Goal: Task Accomplishment & Management: Use online tool/utility

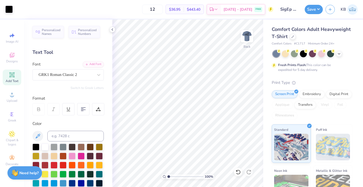
scroll to position [25, 0]
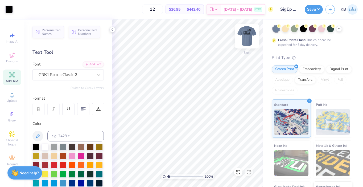
click at [248, 39] on img at bounding box center [246, 36] width 21 height 21
click at [313, 9] on button "Save" at bounding box center [314, 8] width 18 height 9
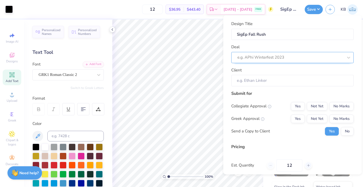
click at [286, 59] on div at bounding box center [290, 57] width 106 height 7
click at [268, 82] on input "Client" at bounding box center [292, 80] width 122 height 11
click at [260, 82] on input "Client" at bounding box center [292, 80] width 122 height 11
click at [275, 58] on div at bounding box center [290, 57] width 106 height 7
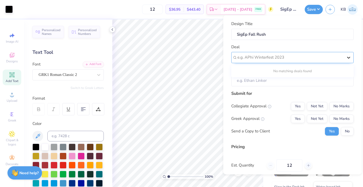
click at [348, 56] on icon at bounding box center [348, 57] width 5 height 5
click at [326, 51] on div "Deal Use Up and Down to choose options, press Enter to select the currently foc…" at bounding box center [292, 53] width 122 height 19
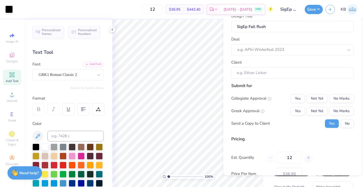
scroll to position [6, 0]
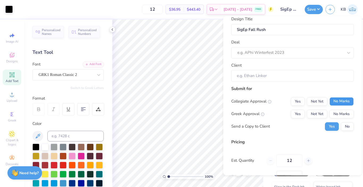
click at [339, 102] on button "No Marks" at bounding box center [341, 101] width 24 height 9
click at [298, 115] on button "Yes" at bounding box center [298, 113] width 14 height 9
type input "$36.95"
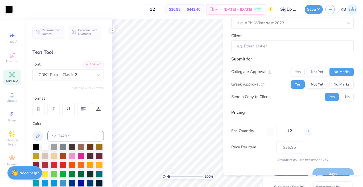
scroll to position [44, 0]
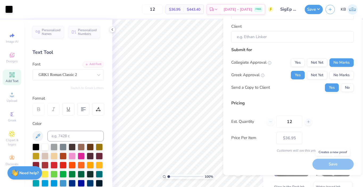
click at [328, 168] on div "Save" at bounding box center [332, 164] width 41 height 11
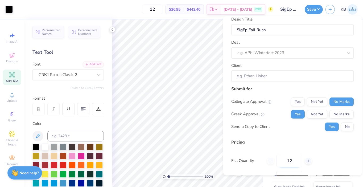
scroll to position [0, 0]
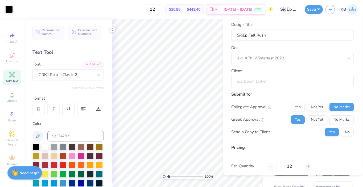
click at [270, 83] on input "Client" at bounding box center [292, 81] width 122 height 11
click at [267, 58] on div at bounding box center [290, 58] width 106 height 7
click at [272, 70] on div "No matching deals found" at bounding box center [292, 72] width 122 height 10
click at [282, 57] on div at bounding box center [290, 58] width 106 height 7
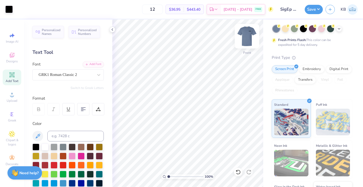
click at [247, 37] on img at bounding box center [246, 36] width 21 height 21
click at [245, 39] on img at bounding box center [246, 36] width 21 height 21
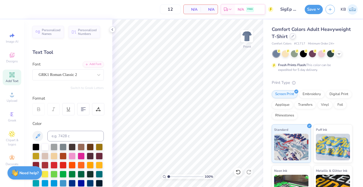
click at [291, 37] on div at bounding box center [293, 36] width 6 height 6
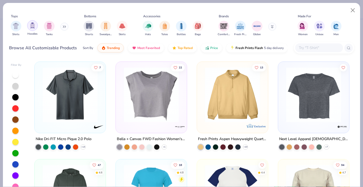
click at [34, 30] on div "filter for Hoodies" at bounding box center [32, 25] width 11 height 11
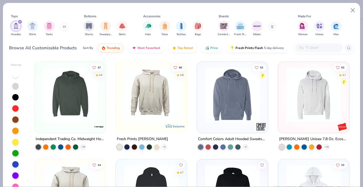
click at [221, 112] on img at bounding box center [232, 94] width 60 height 55
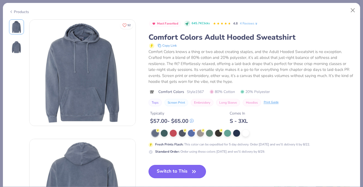
click at [192, 171] on icon "button" at bounding box center [193, 171] width 7 height 7
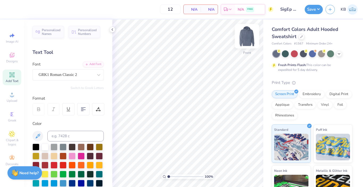
click at [246, 38] on img at bounding box center [246, 36] width 21 height 21
click at [338, 53] on polyline at bounding box center [339, 53] width 2 height 1
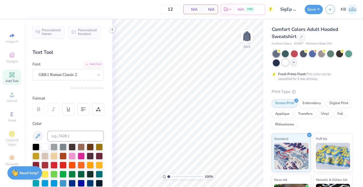
click at [286, 63] on div at bounding box center [285, 62] width 7 height 7
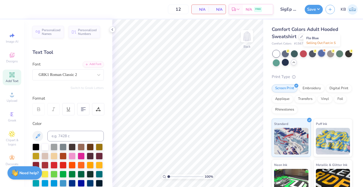
click at [319, 54] on div at bounding box center [321, 53] width 7 height 7
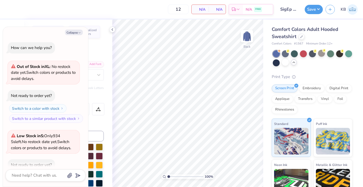
scroll to position [29, 0]
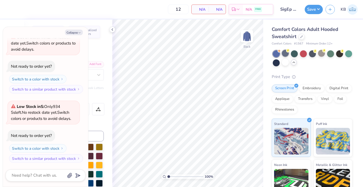
click at [284, 55] on div at bounding box center [285, 53] width 7 height 7
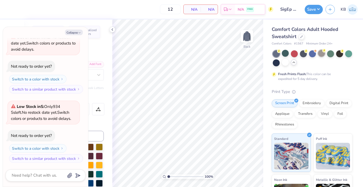
click at [321, 52] on div at bounding box center [321, 53] width 7 height 7
click at [341, 53] on div at bounding box center [339, 53] width 7 height 7
click at [277, 62] on div at bounding box center [276, 62] width 7 height 7
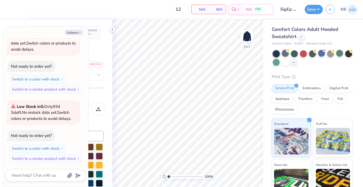
click at [289, 54] on div at bounding box center [285, 53] width 7 height 7
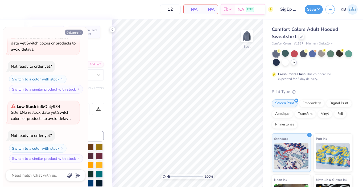
click at [78, 35] on button "Collapse" at bounding box center [74, 33] width 18 height 6
type textarea "x"
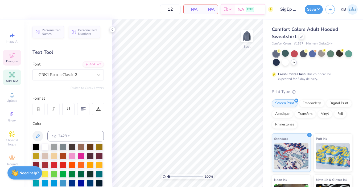
click at [12, 60] on span "Designs" at bounding box center [12, 61] width 12 height 4
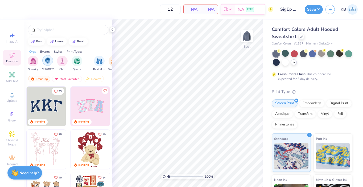
click at [47, 61] on img "filter for Fraternity" at bounding box center [48, 60] width 6 height 6
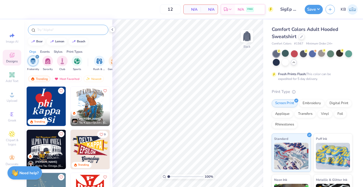
click at [53, 30] on input "text" at bounding box center [71, 29] width 68 height 5
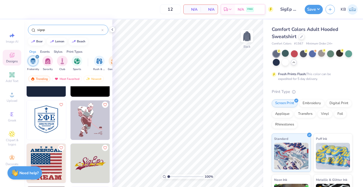
scroll to position [505, 0]
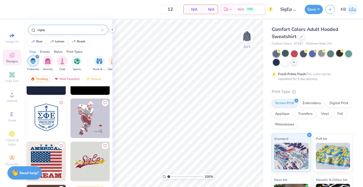
type input "sigep"
click at [86, 157] on img at bounding box center [89, 160] width 39 height 39
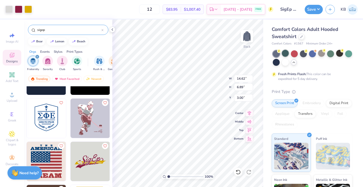
click at [285, 52] on div at bounding box center [285, 53] width 7 height 7
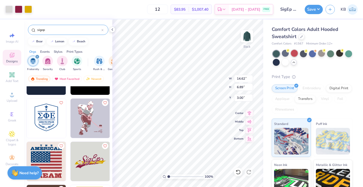
click at [294, 52] on div at bounding box center [294, 53] width 7 height 7
click at [284, 52] on div at bounding box center [285, 53] width 7 height 7
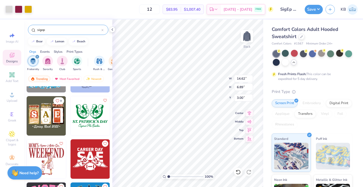
scroll to position [1068, 0]
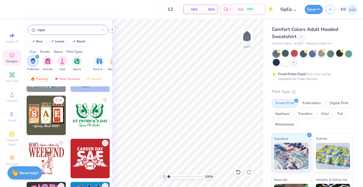
click at [51, 122] on img at bounding box center [46, 114] width 39 height 39
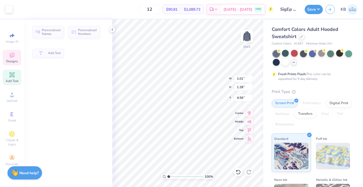
type input "1.01"
type input "1.28"
type input "4.59"
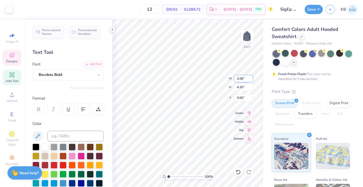
click at [215, 80] on div "100 % Back W 2.09 2.09 " H 4.20 4.20 " Y 3.00 3.00 " Center Middle Top Bottom" at bounding box center [187, 102] width 151 height 167
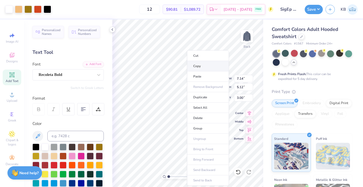
click at [206, 66] on li "Copy" at bounding box center [208, 66] width 42 height 10
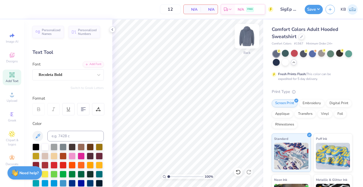
click at [246, 35] on img at bounding box center [246, 36] width 21 height 21
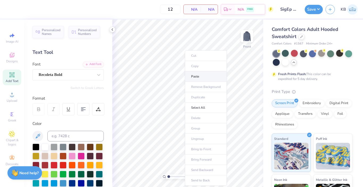
click at [200, 72] on li "Paste" at bounding box center [206, 76] width 42 height 10
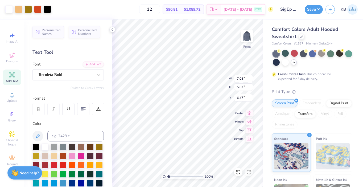
type input "8.14"
type input "9.25"
type input "6.63"
type input "6.84"
type input "11.32"
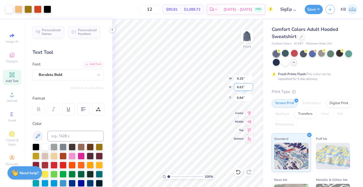
type input "8.11"
type input "6.00"
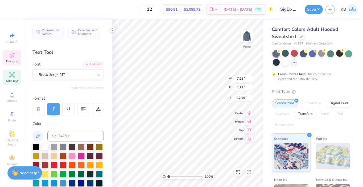
type textarea "Fall Rush 2025"
type input "12.55"
type input "7.48"
type input "13.53"
type input "3.53"
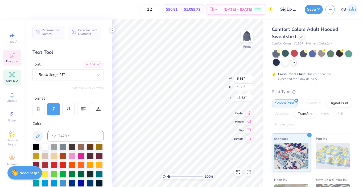
type input "1.21"
type input "6.49"
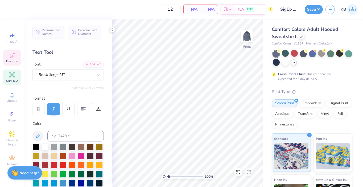
click at [15, 57] on div "Designs" at bounding box center [12, 58] width 19 height 16
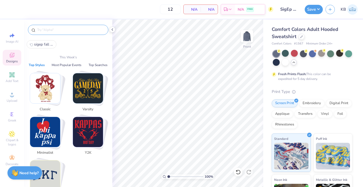
click at [72, 28] on input "text" at bounding box center [71, 29] width 68 height 5
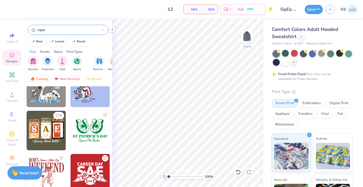
scroll to position [1052, 0]
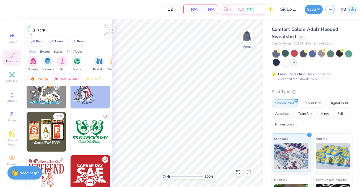
type input "sigep"
click at [59, 117] on icon "Like" at bounding box center [58, 116] width 4 height 4
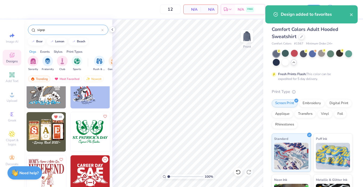
click at [52, 132] on img at bounding box center [46, 131] width 39 height 39
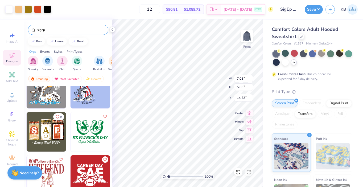
type input "7.05"
type input "5.05"
type input "9.46"
type input "6.78"
type input "13.35"
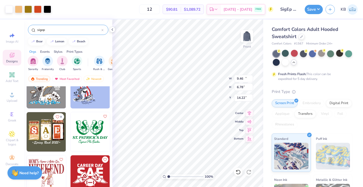
type input "9.57"
type input "6.00"
type input "12.33"
type input "8.84"
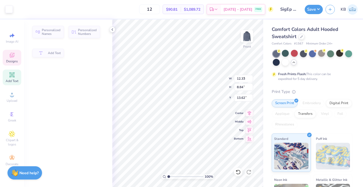
type input "8.71"
type input "1.21"
type input "13.62"
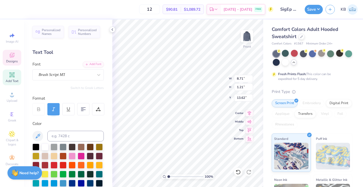
scroll to position [0, 0]
type textarea "Fall Rush 2025"
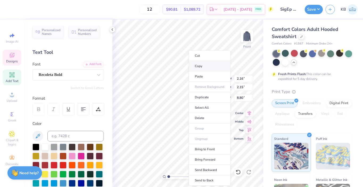
click at [205, 67] on li "Copy" at bounding box center [210, 66] width 42 height 10
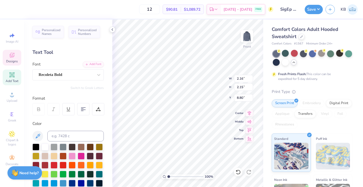
type input "3.42"
type input "4.48"
type input "6.56"
type input "6.88"
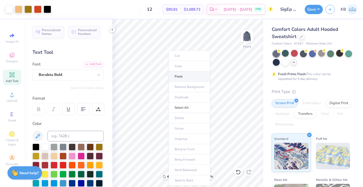
click at [188, 78] on li "Paste" at bounding box center [189, 76] width 42 height 10
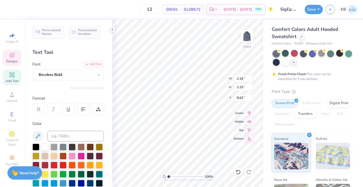
type input "8.62"
click at [46, 147] on div at bounding box center [44, 146] width 7 height 7
type textarea "S"
type textarea "P"
type textarea "I"
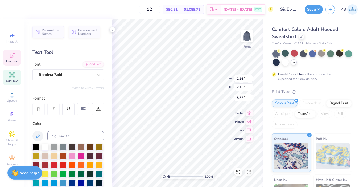
type textarea "Y"
type textarea "T"
type textarea "E"
type textarea "W"
type textarea "Q"
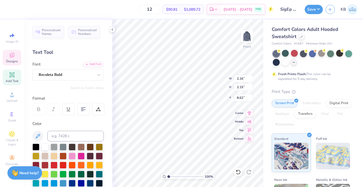
type textarea "A"
type textarea "S"
click at [81, 78] on div at bounding box center [66, 74] width 55 height 7
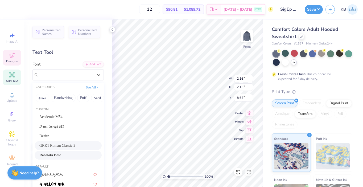
click at [75, 144] on span "GRK1 Roman Classic 2" at bounding box center [57, 146] width 36 height 6
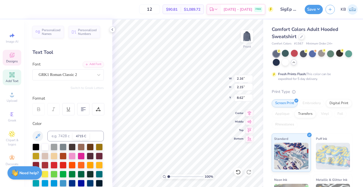
type textarea "S"
type input "3.42"
type input "4.48"
type input "6.88"
type input "1.92"
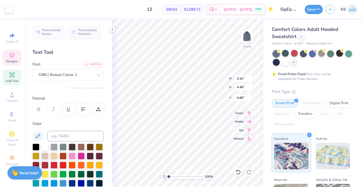
type input "2.20"
type input "8.75"
click at [79, 72] on div "Recoleta Bold" at bounding box center [66, 74] width 56 height 8
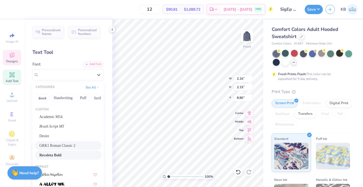
click at [75, 144] on span "GRK1 Roman Classic 2" at bounding box center [57, 146] width 36 height 6
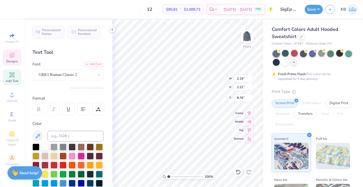
type input "2.19"
type input "2.22"
type input "8.76"
type textarea "P"
type textarea "F"
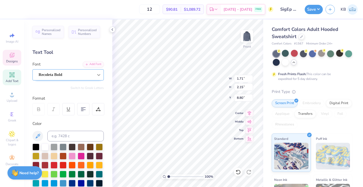
click at [95, 72] on div at bounding box center [99, 75] width 10 height 10
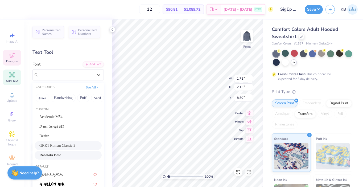
click at [75, 146] on span "GRK1 Roman Classic 2" at bounding box center [57, 146] width 36 height 6
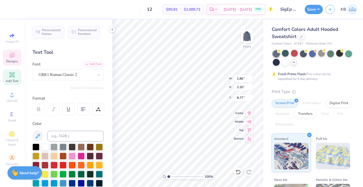
type input "1.86"
type input "2.20"
type input "8.77"
type input "9.12"
type input "8.77"
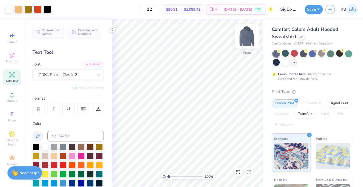
click at [246, 37] on img at bounding box center [246, 36] width 21 height 21
click at [13, 76] on icon at bounding box center [12, 75] width 4 height 4
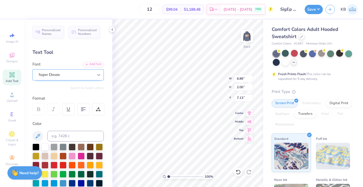
click at [96, 72] on icon at bounding box center [98, 74] width 5 height 5
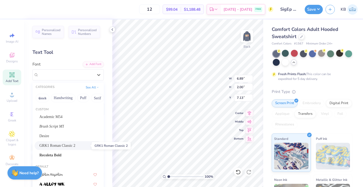
click at [75, 145] on span "GRK1 Roman Classic 2" at bounding box center [57, 146] width 36 height 6
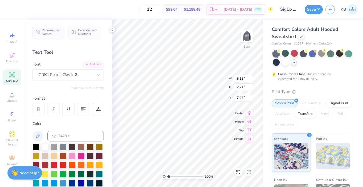
type input "8.11"
type input "2.21"
type input "7.02"
type textarea "sigep"
type input "4.70"
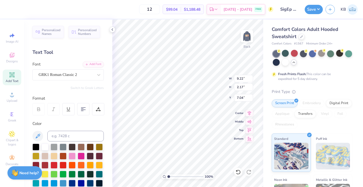
type input "1.11"
type input "3.00"
click at [69, 110] on icon at bounding box center [68, 108] width 2 height 3
type input "4.88"
type input "1.29"
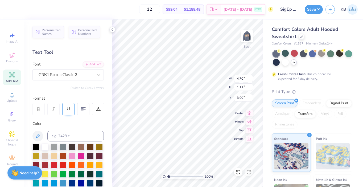
type input "2.91"
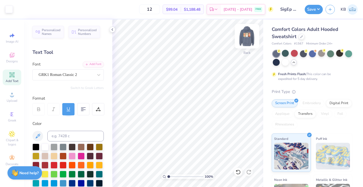
click at [251, 36] on img at bounding box center [246, 36] width 21 height 21
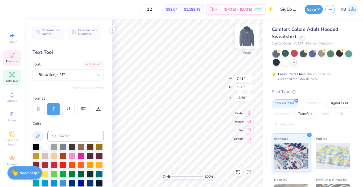
click at [247, 38] on img at bounding box center [246, 36] width 21 height 21
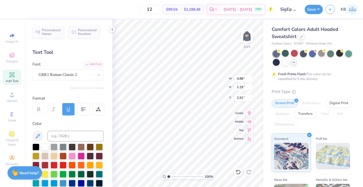
click at [69, 112] on div at bounding box center [68, 109] width 12 height 12
type input "4.70"
type input "1.11"
type input "3.00"
click at [93, 73] on div "GRK1 Roman Classic 2" at bounding box center [66, 74] width 56 height 8
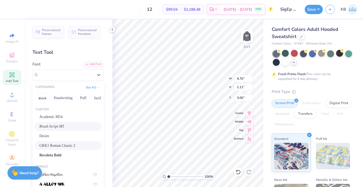
click at [66, 127] on div "Brush Script MT" at bounding box center [67, 126] width 57 height 6
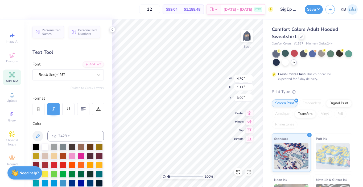
type input "2.35"
type input "1.05"
type input "3.03"
type input "4.57"
type input "2.05"
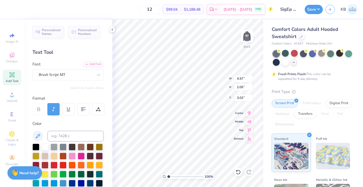
type textarea "SigEp"
type input "3.00"
type input "5.08"
type input "2.05"
click at [246, 35] on img at bounding box center [246, 36] width 21 height 21
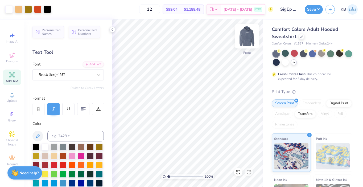
click at [245, 37] on img at bounding box center [246, 36] width 21 height 21
click at [246, 36] on img at bounding box center [246, 36] width 21 height 21
click at [248, 35] on img at bounding box center [246, 36] width 21 height 21
click at [247, 31] on img at bounding box center [246, 36] width 21 height 21
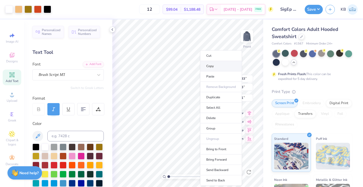
click at [216, 68] on li "Copy" at bounding box center [221, 66] width 42 height 10
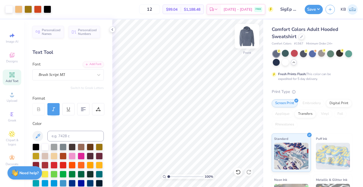
click at [246, 40] on img at bounding box center [246, 36] width 21 height 21
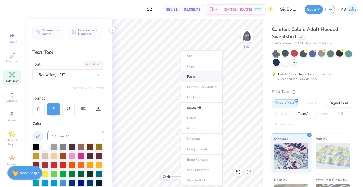
click at [191, 74] on li "Paste" at bounding box center [202, 76] width 42 height 10
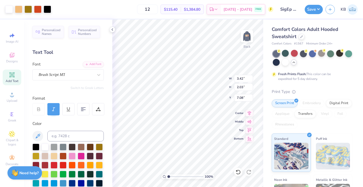
type input "3.42"
type input "2.03"
type input "3.00"
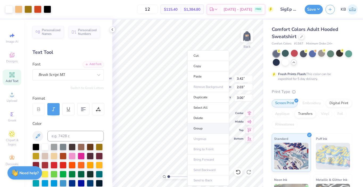
click at [203, 128] on li "Group" at bounding box center [208, 128] width 42 height 10
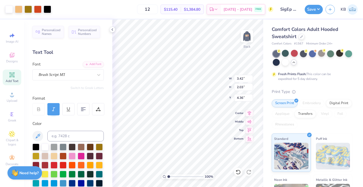
type input "4.36"
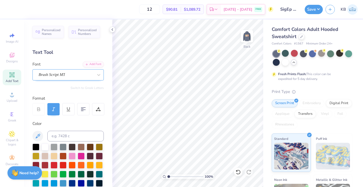
click at [76, 70] on div "Brush Script MT" at bounding box center [66, 74] width 56 height 8
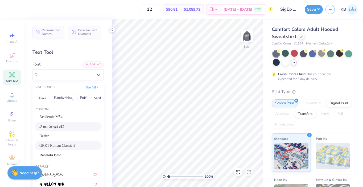
click at [75, 145] on span "GRK1 Roman Classic 2" at bounding box center [57, 146] width 36 height 6
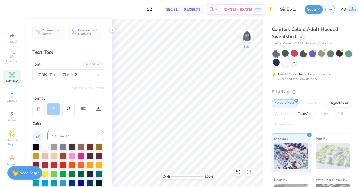
click at [17, 79] on span "Add Text" at bounding box center [12, 81] width 13 height 4
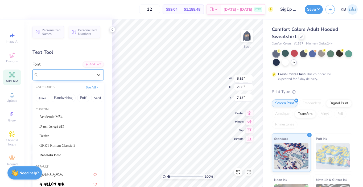
click at [68, 76] on div "Super Dream" at bounding box center [66, 74] width 56 height 8
click at [72, 144] on span "GRK1 Roman Classic 2" at bounding box center [57, 146] width 36 height 6
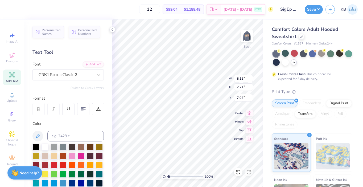
type input "8.11"
type input "2.21"
type input "7.02"
type textarea "SFE"
type input "4.36"
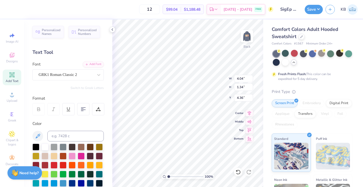
type input "4.04"
type input "1.34"
type input "4.14"
click at [15, 81] on span "Add Text" at bounding box center [12, 81] width 13 height 4
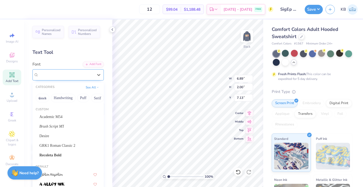
click at [77, 73] on div "Super Dream" at bounding box center [66, 74] width 56 height 8
click at [73, 125] on div "Brush Script MT" at bounding box center [67, 126] width 57 height 6
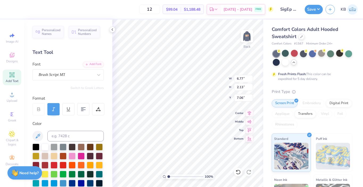
type input "6.77"
type input "2.13"
type input "7.06"
type textarea "Fall Rush"
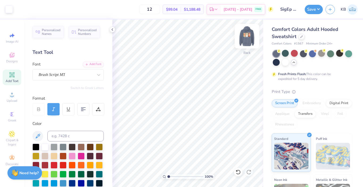
click at [248, 38] on img at bounding box center [246, 36] width 21 height 21
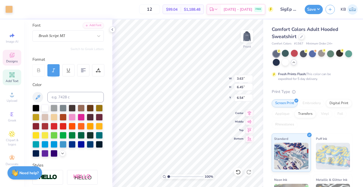
scroll to position [0, 0]
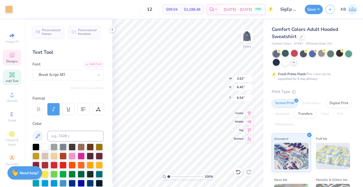
type input "2.26"
type input "2.20"
type input "8.77"
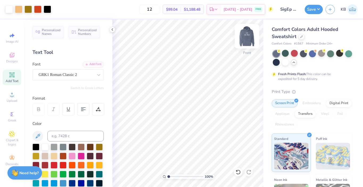
click at [251, 34] on img at bounding box center [246, 36] width 21 height 21
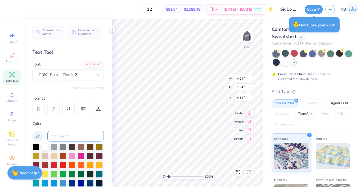
click at [87, 134] on input at bounding box center [75, 136] width 56 height 11
type input "126"
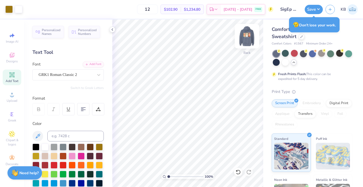
click at [250, 36] on img at bounding box center [246, 36] width 21 height 21
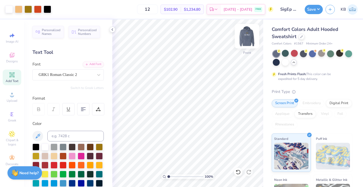
click at [250, 36] on img at bounding box center [246, 36] width 21 height 21
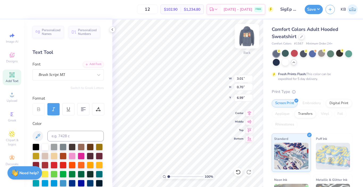
type input "3.01"
type input "0.70"
type input "5.78"
click at [245, 42] on img at bounding box center [246, 36] width 21 height 21
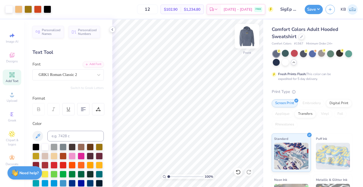
click at [246, 33] on img at bounding box center [246, 36] width 21 height 21
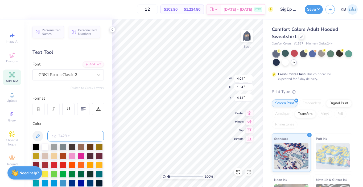
click at [74, 141] on input at bounding box center [75, 136] width 56 height 11
type input "173"
click at [45, 147] on div at bounding box center [44, 146] width 7 height 7
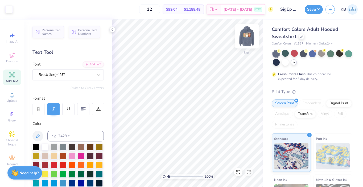
click at [250, 36] on img at bounding box center [246, 36] width 21 height 21
click at [247, 42] on img at bounding box center [246, 36] width 21 height 21
click at [160, 12] on input "12" at bounding box center [149, 10] width 21 height 10
type input "1"
type input "150"
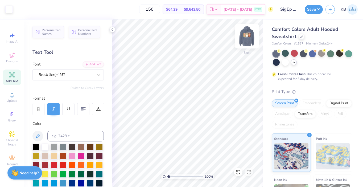
click at [248, 35] on img at bounding box center [246, 36] width 21 height 21
click at [247, 34] on img at bounding box center [246, 36] width 21 height 21
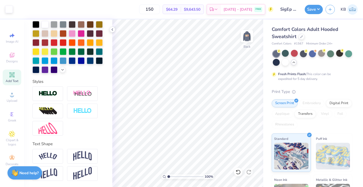
scroll to position [67, 0]
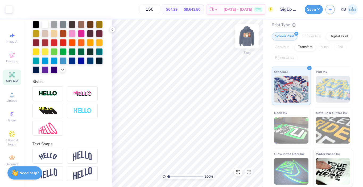
click at [247, 33] on img at bounding box center [246, 36] width 21 height 21
click at [246, 41] on img at bounding box center [246, 36] width 21 height 21
